Goal: Information Seeking & Learning: Learn about a topic

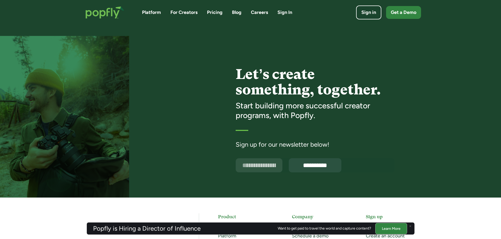
scroll to position [1178, 0]
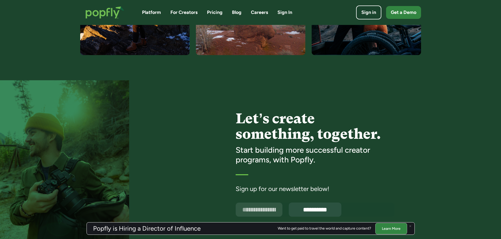
click at [185, 12] on link "For Creators" at bounding box center [183, 12] width 27 height 7
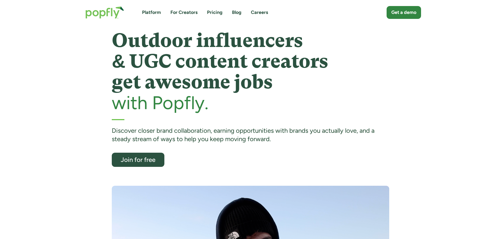
click at [213, 11] on link "Pricing" at bounding box center [215, 12] width 16 height 7
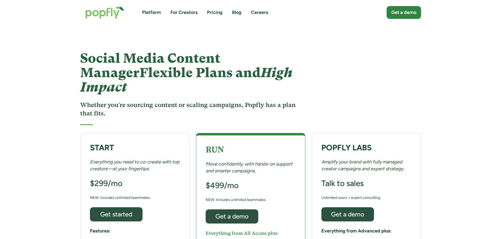
click at [239, 11] on link "Blog" at bounding box center [236, 12] width 9 height 7
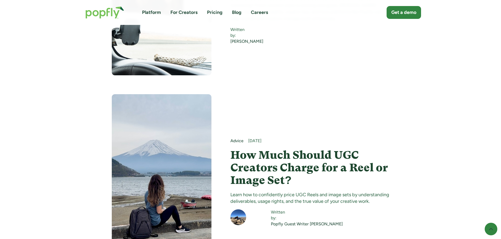
scroll to position [3338, 0]
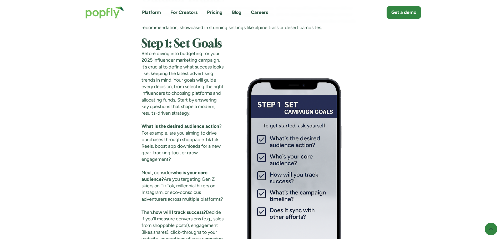
scroll to position [657, 0]
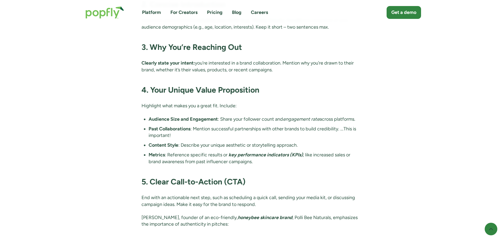
scroll to position [1051, 0]
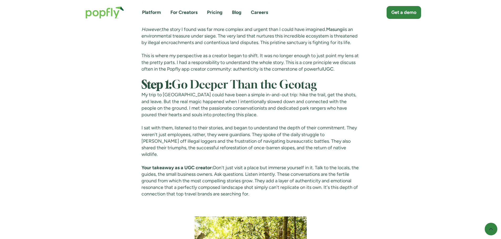
scroll to position [841, 0]
